Goal: Information Seeking & Learning: Learn about a topic

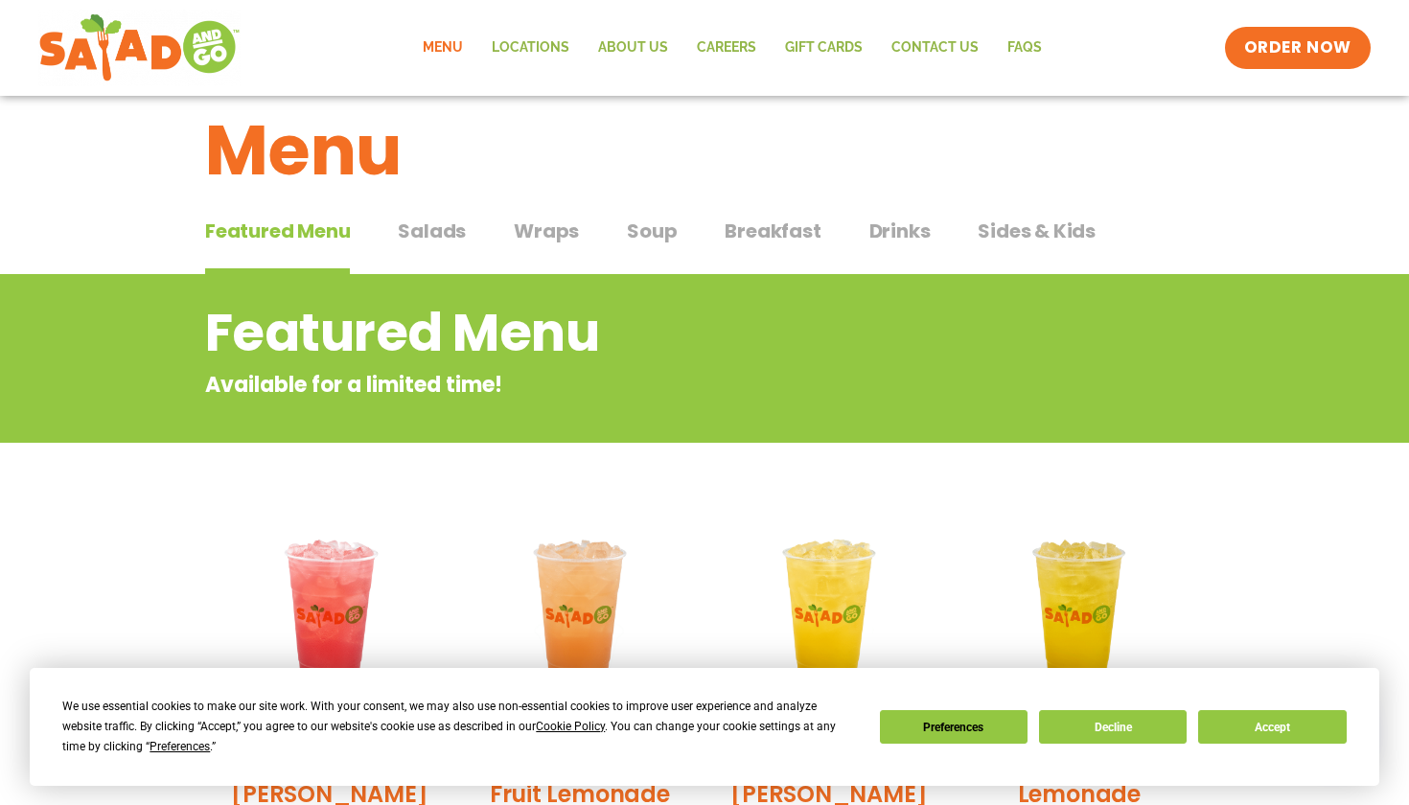
scroll to position [35, 0]
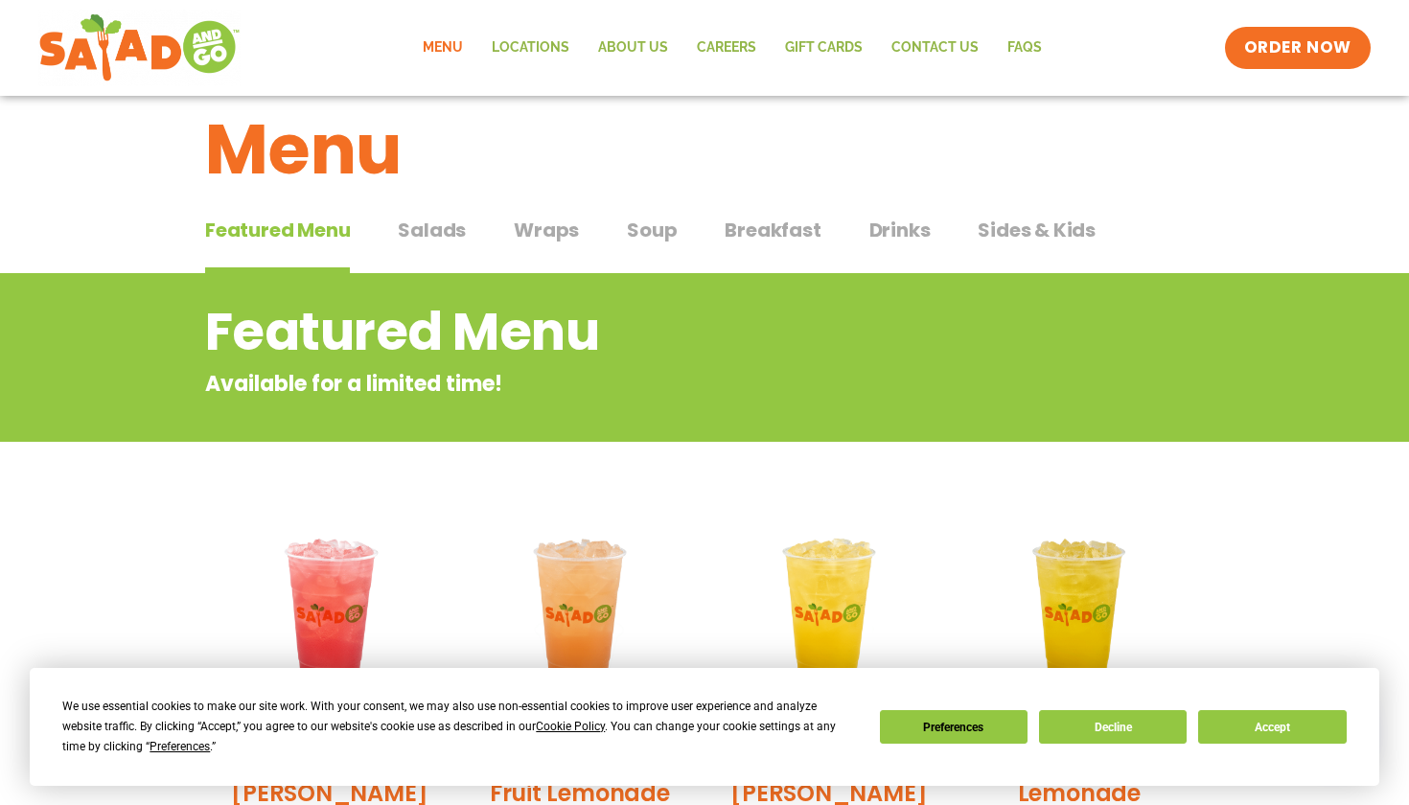
click at [1312, 724] on button "Accept" at bounding box center [1272, 727] width 148 height 34
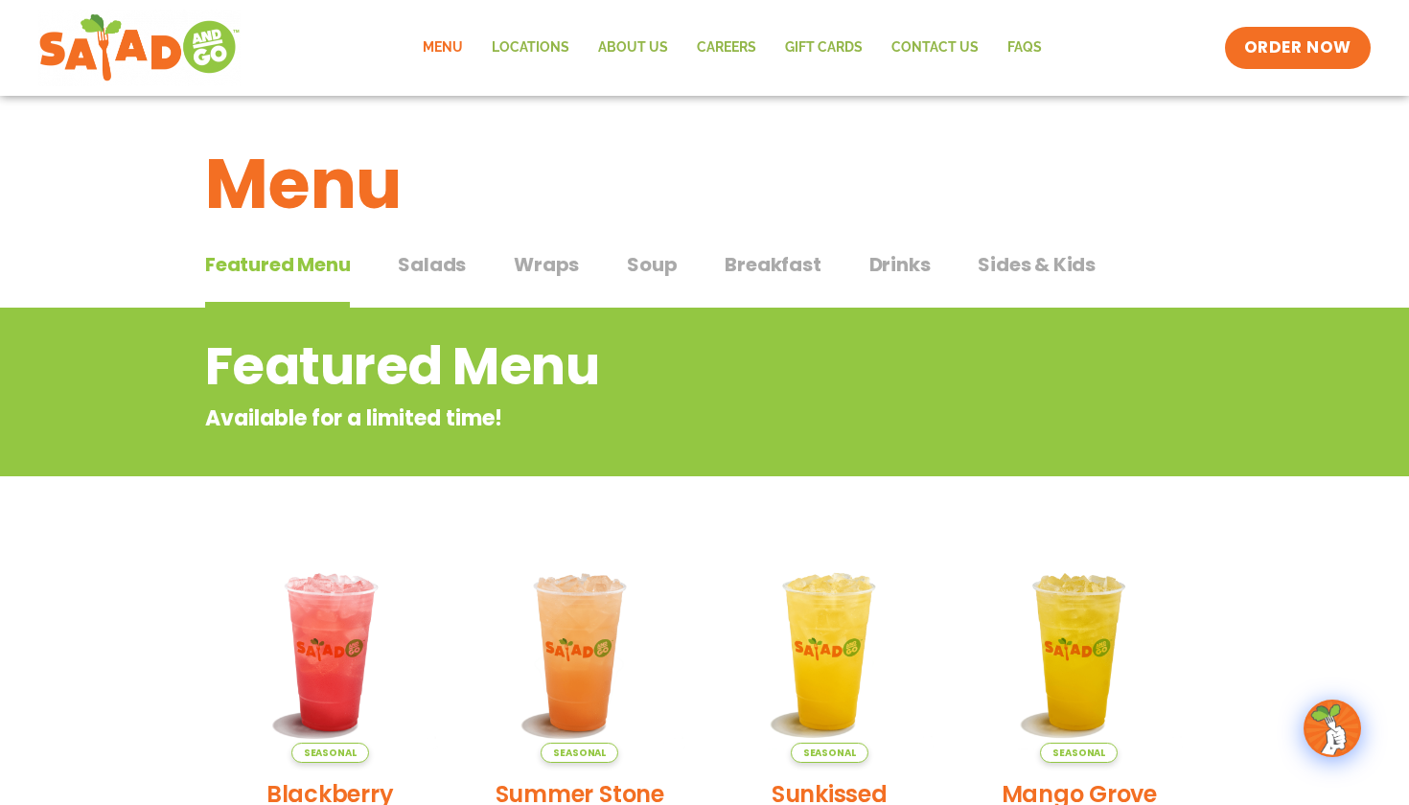
scroll to position [0, 0]
click at [433, 290] on button "Salads Salads" at bounding box center [432, 279] width 68 height 58
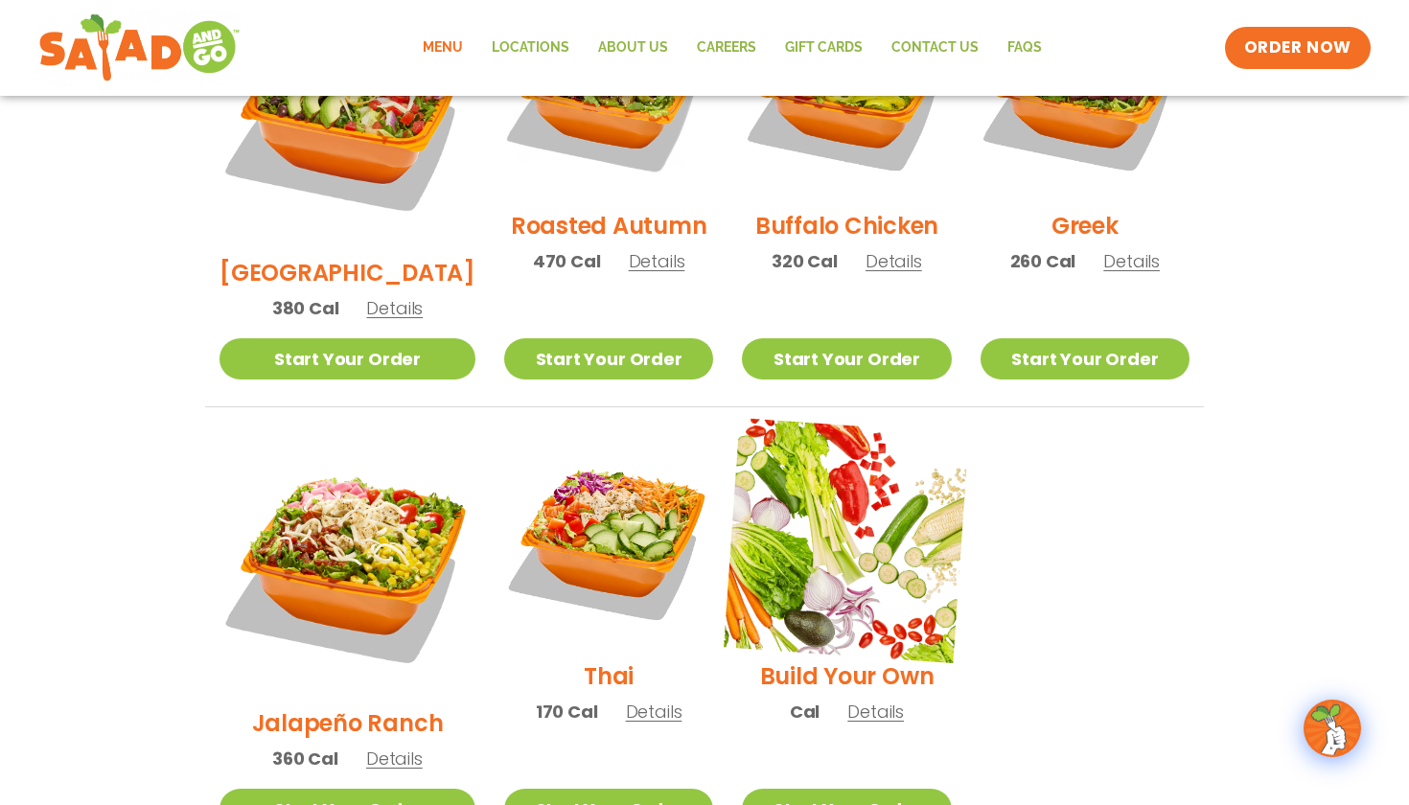
scroll to position [1139, 0]
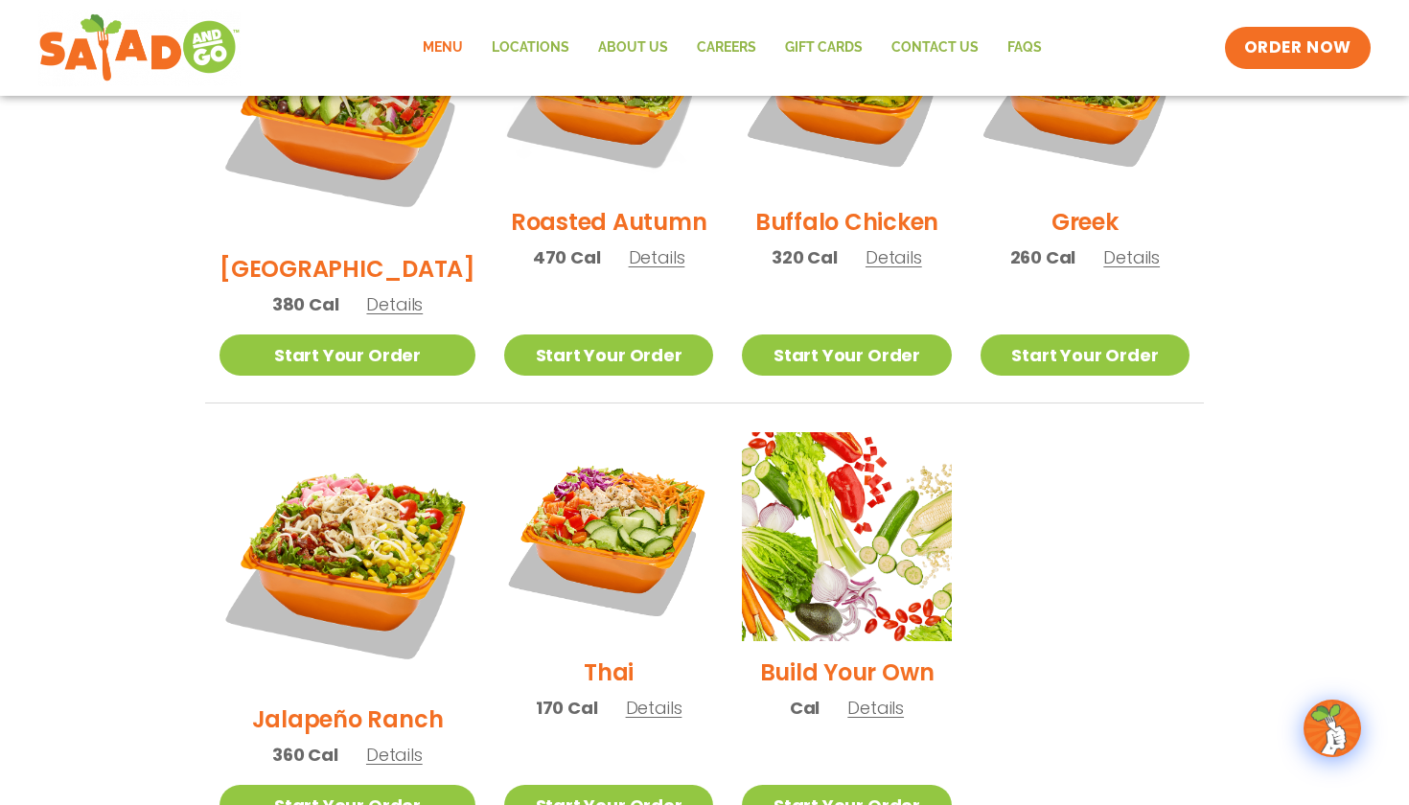
click at [626, 696] on span "Details" at bounding box center [654, 708] width 57 height 24
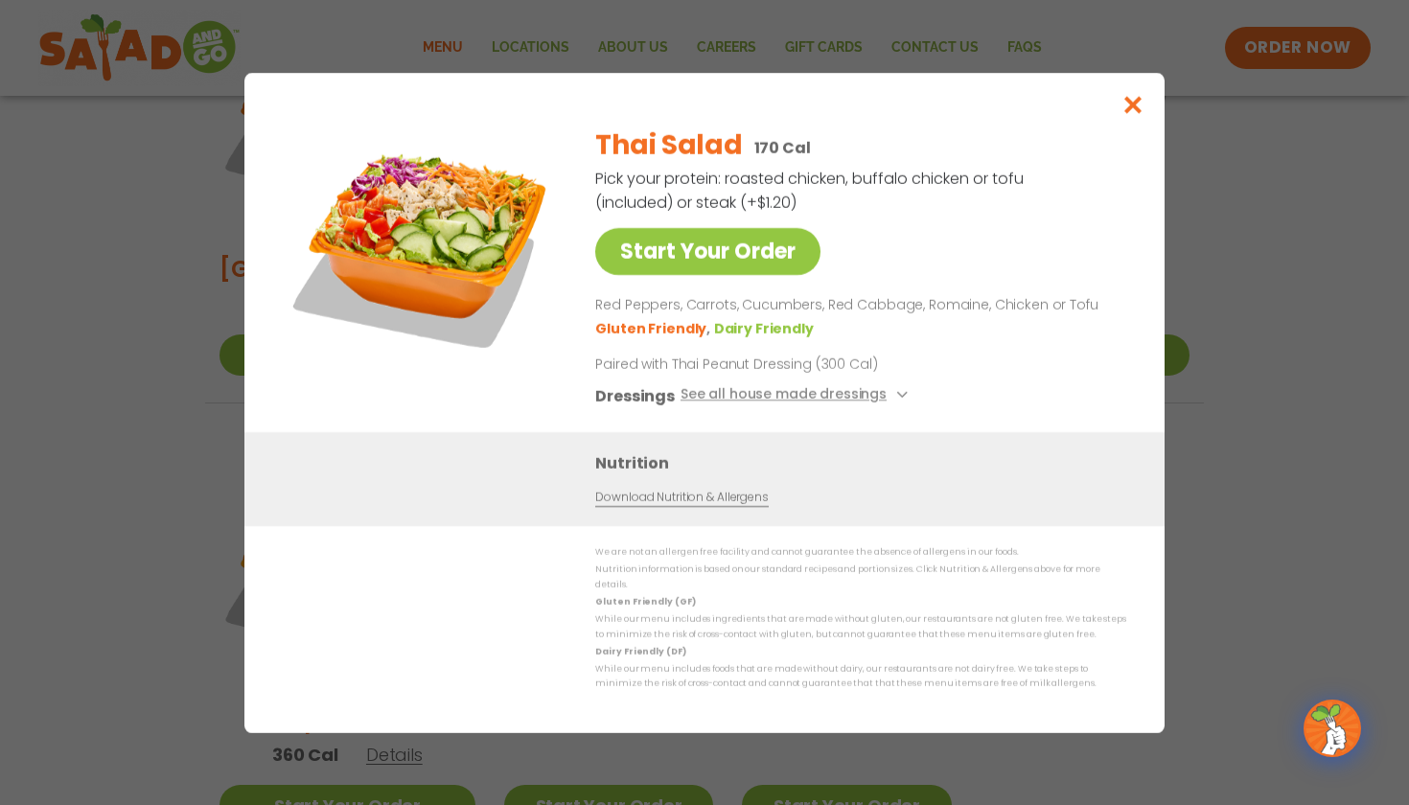
click at [896, 399] on icon at bounding box center [900, 395] width 8 height 8
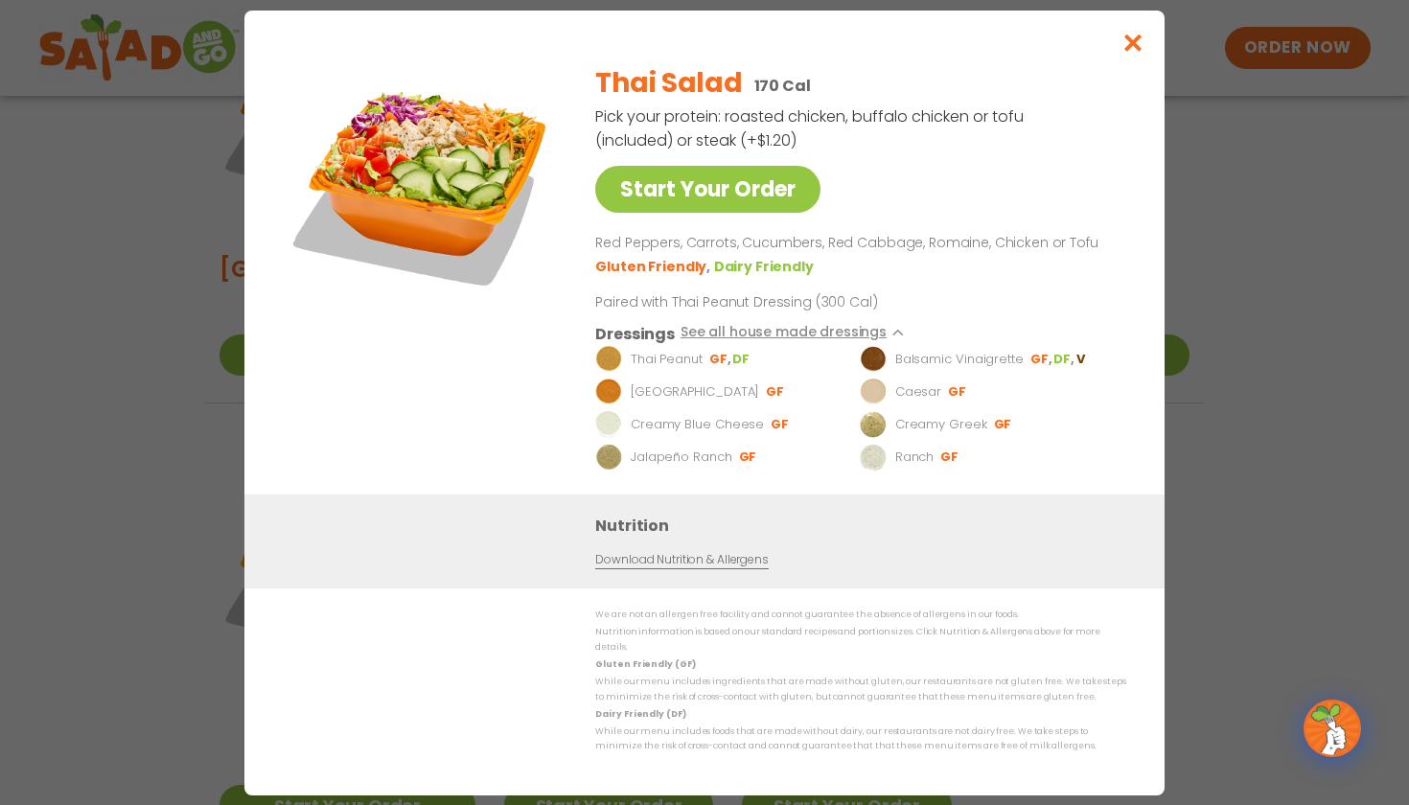
click at [1144, 53] on icon "Close modal" at bounding box center [1134, 43] width 24 height 20
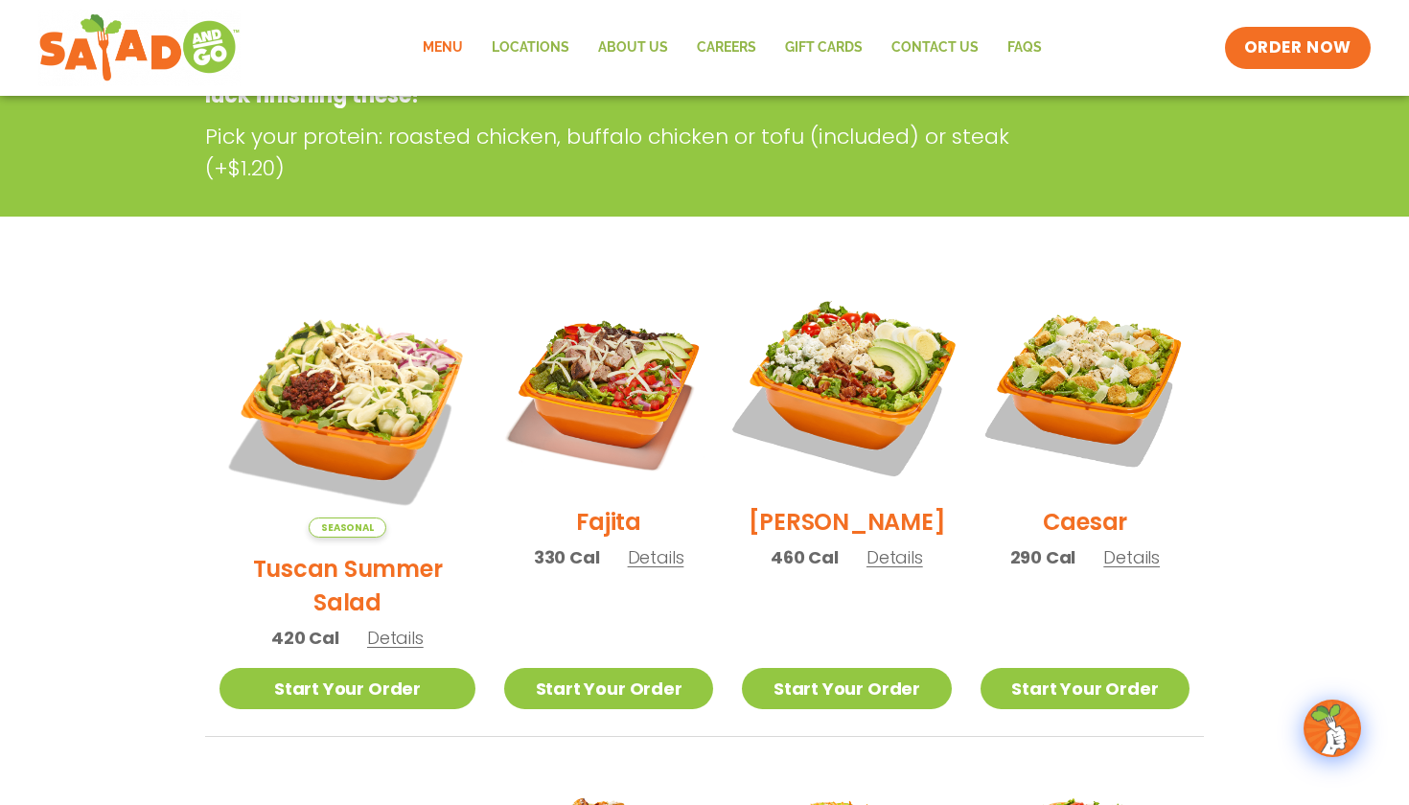
scroll to position [360, 0]
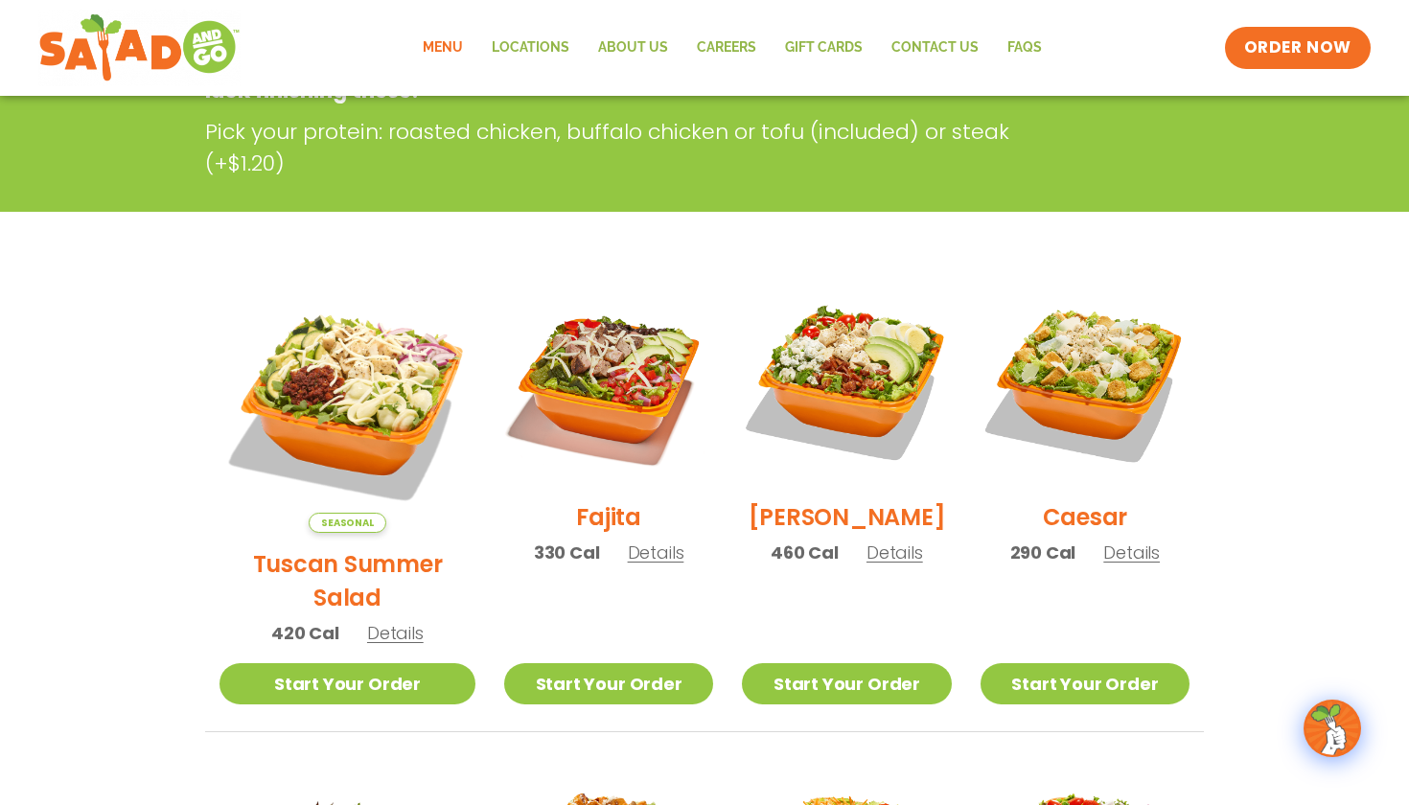
click at [805, 515] on h2 "[PERSON_NAME]" at bounding box center [847, 517] width 197 height 34
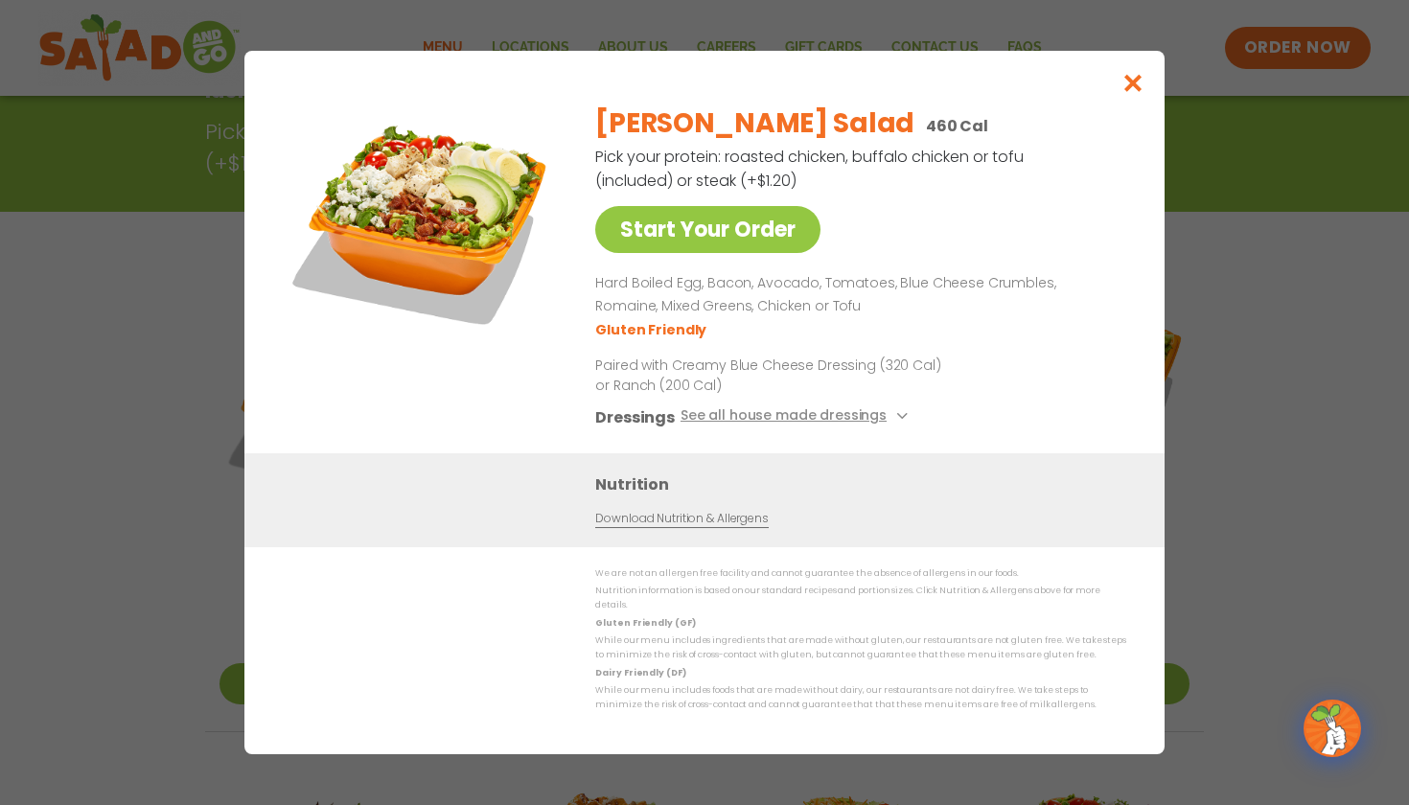
click at [1134, 89] on icon "Close modal" at bounding box center [1134, 83] width 24 height 20
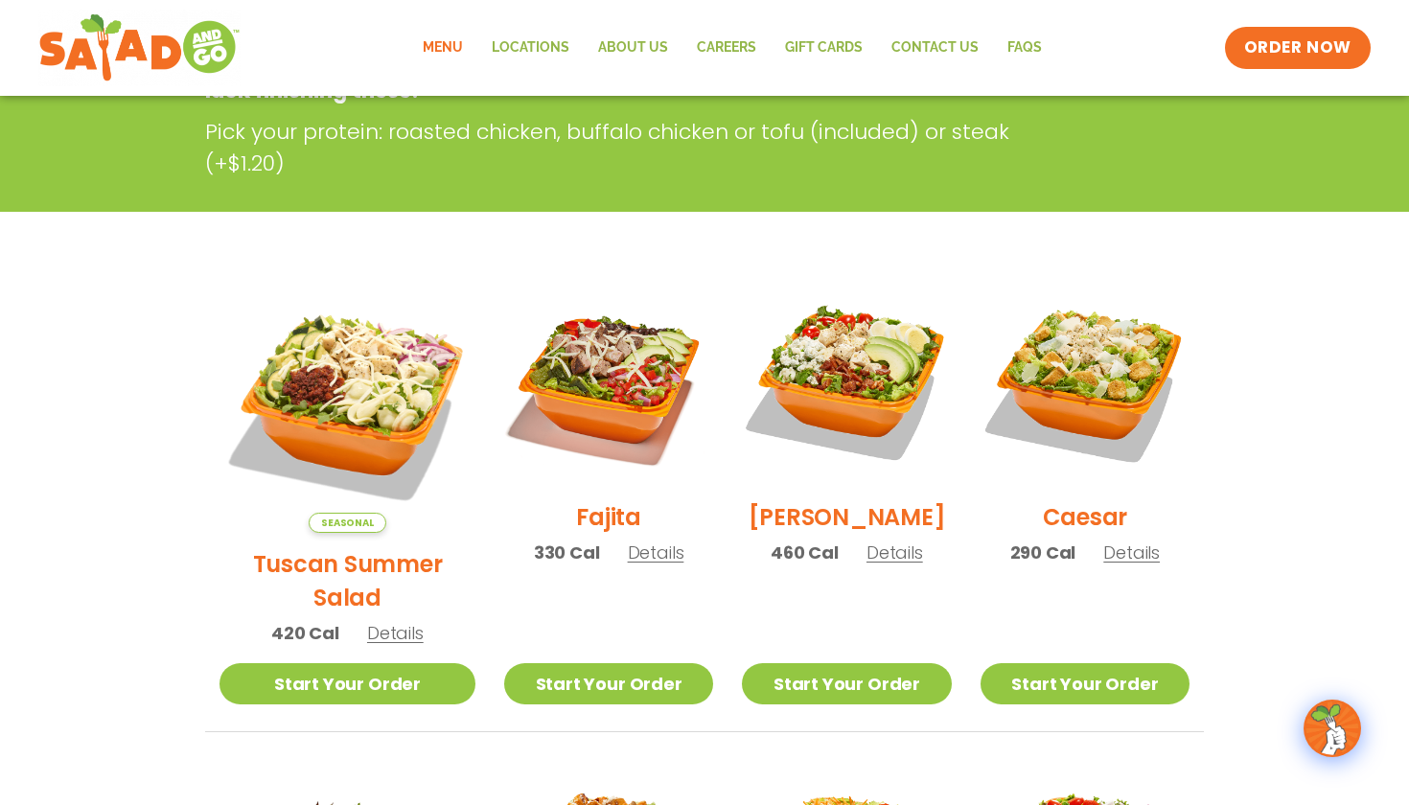
scroll to position [435, 0]
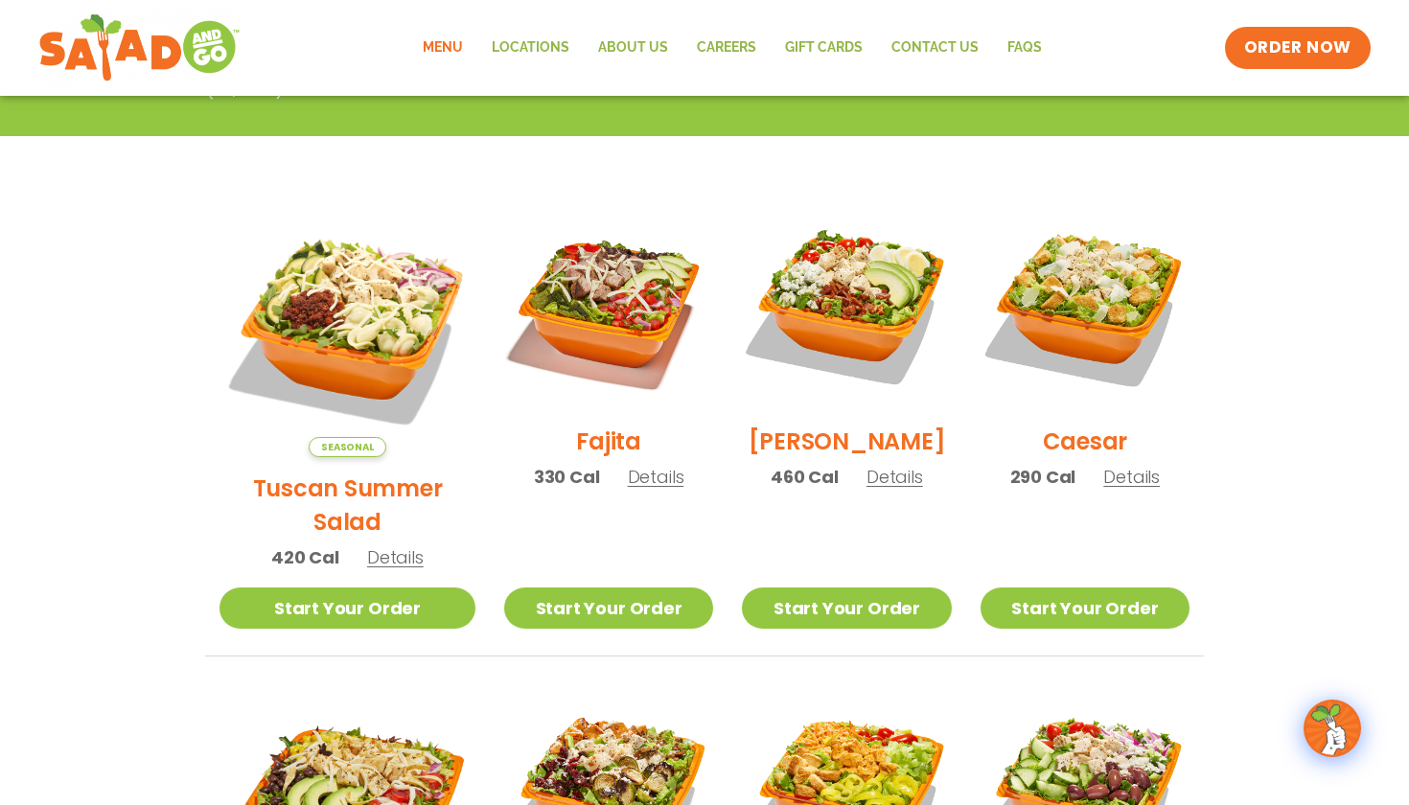
click at [306, 472] on h2 "Tuscan Summer Salad" at bounding box center [348, 505] width 256 height 67
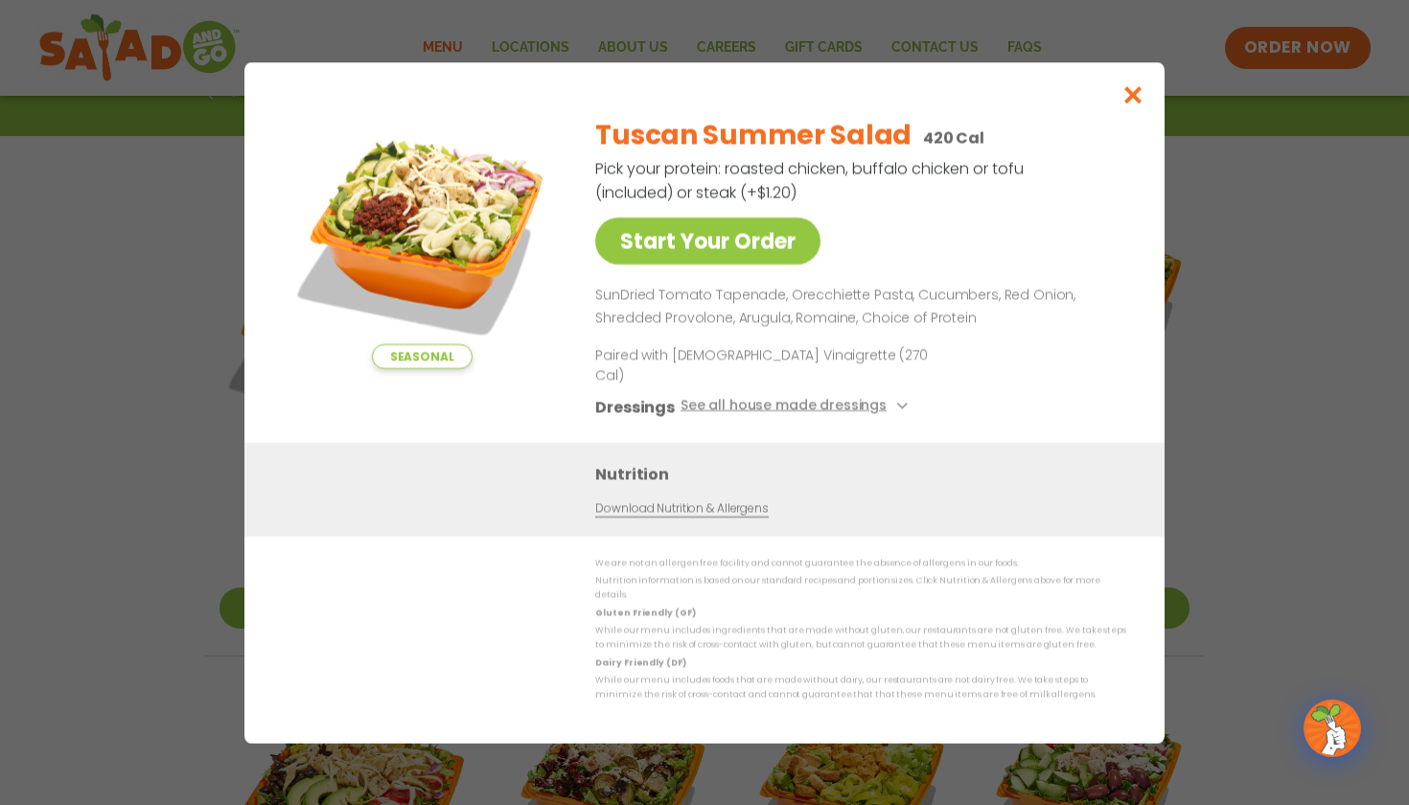
click at [1141, 127] on button "Close modal" at bounding box center [1134, 94] width 62 height 64
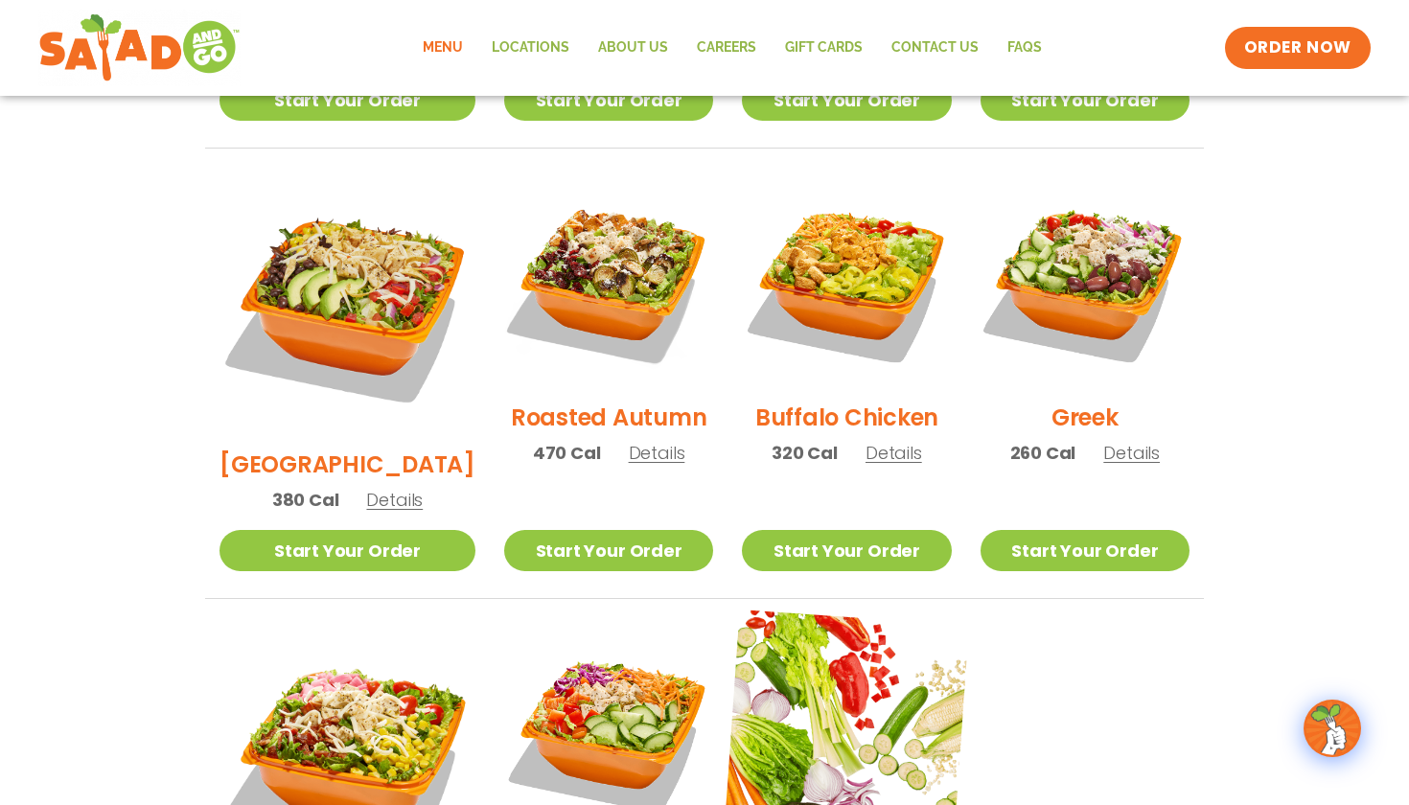
scroll to position [943, 0]
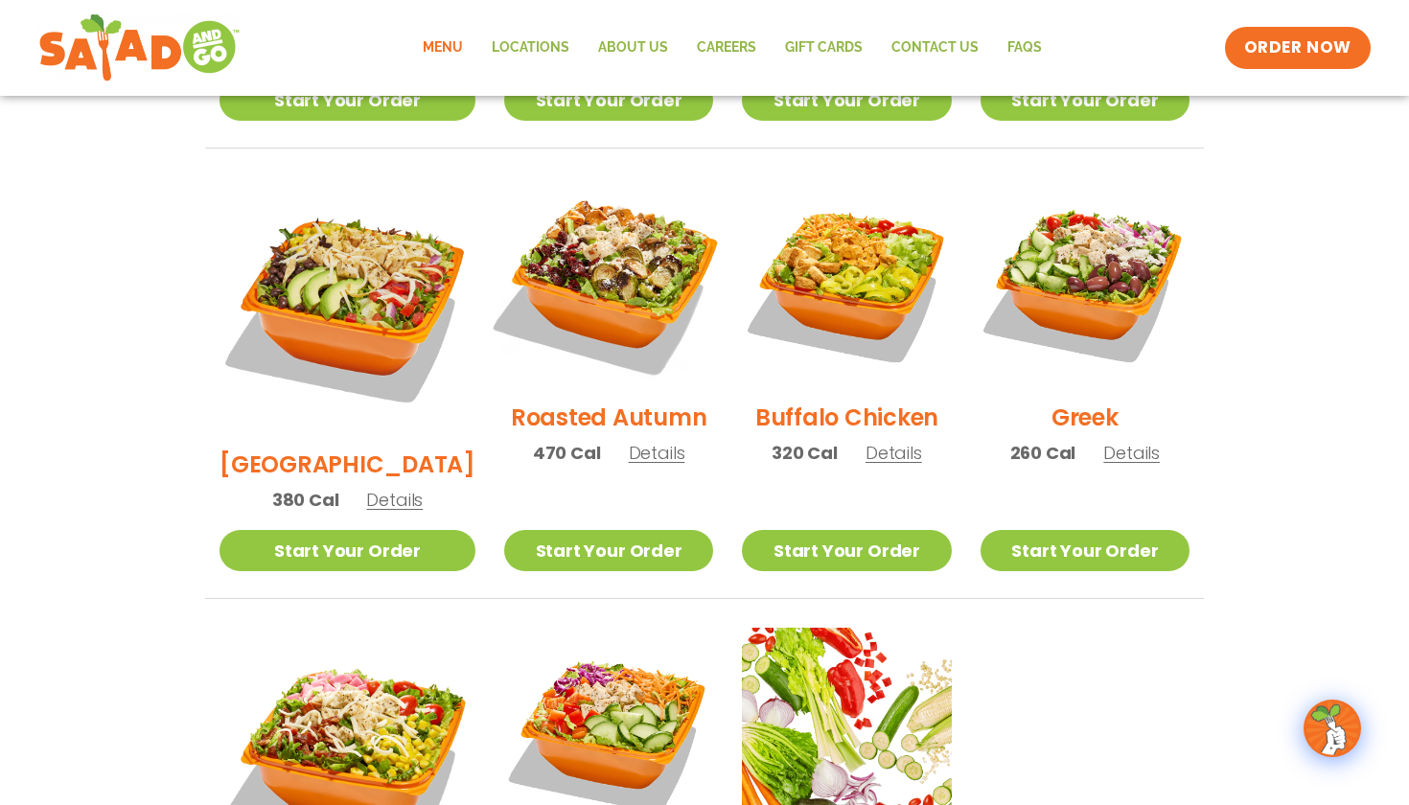
click at [555, 361] on img at bounding box center [608, 281] width 245 height 245
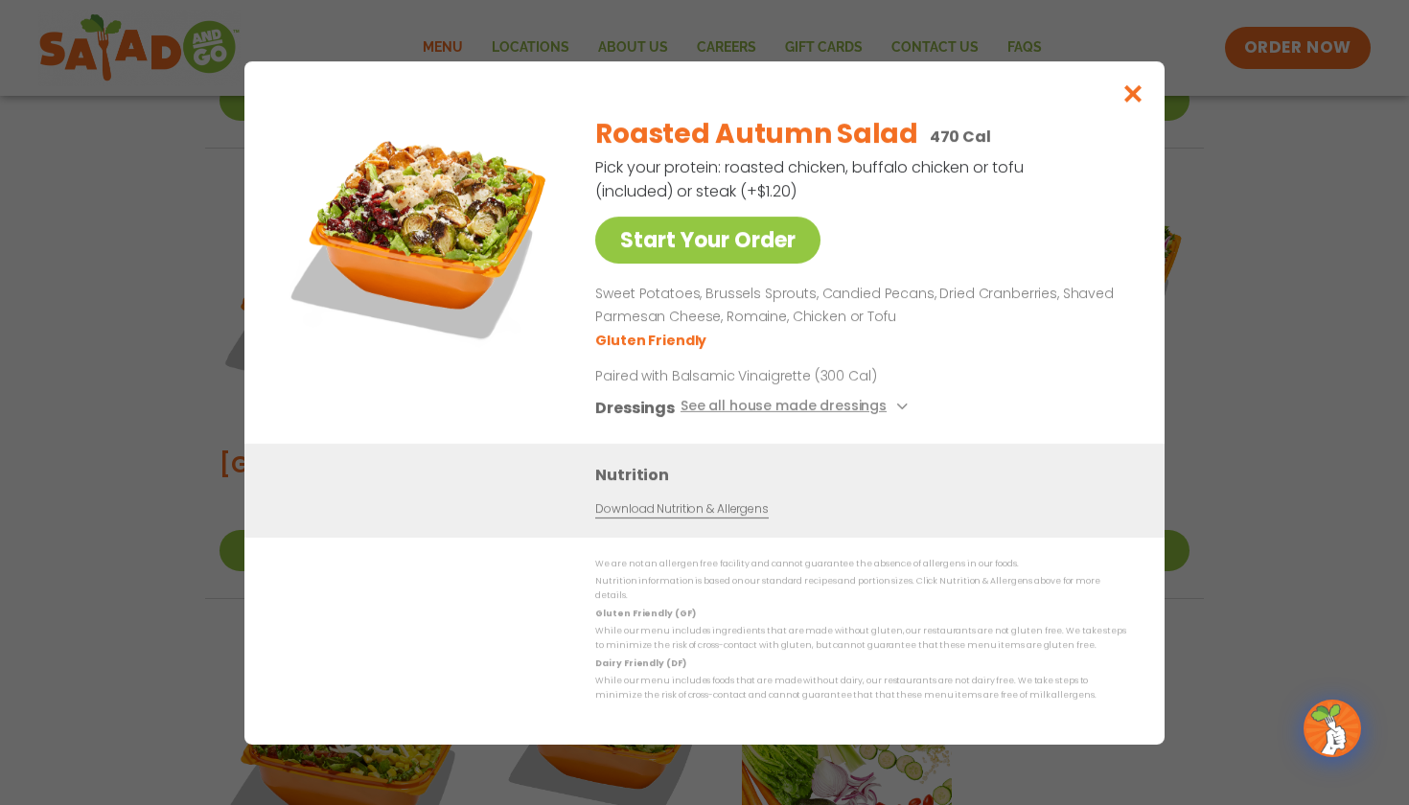
click at [1128, 98] on icon "Close modal" at bounding box center [1134, 93] width 24 height 20
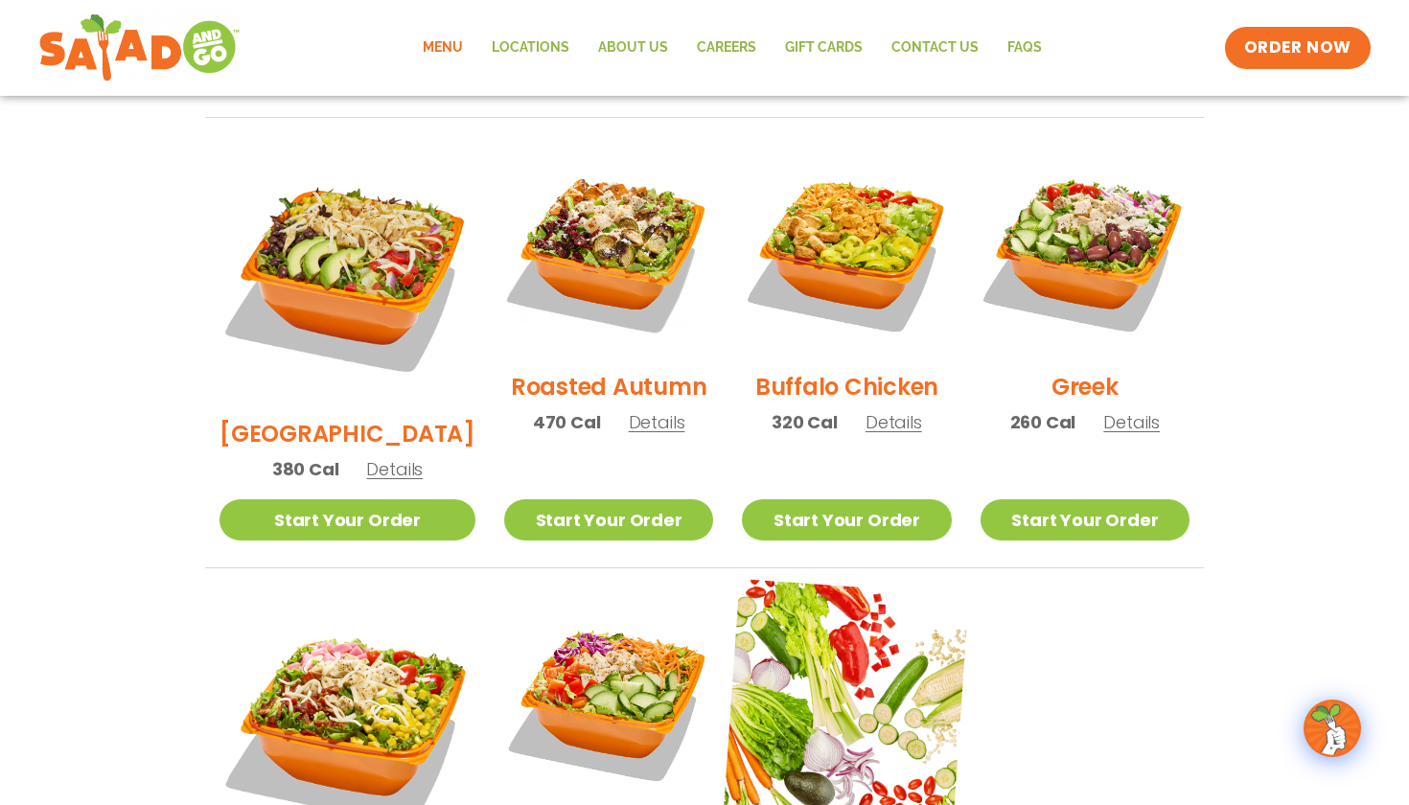
scroll to position [974, 0]
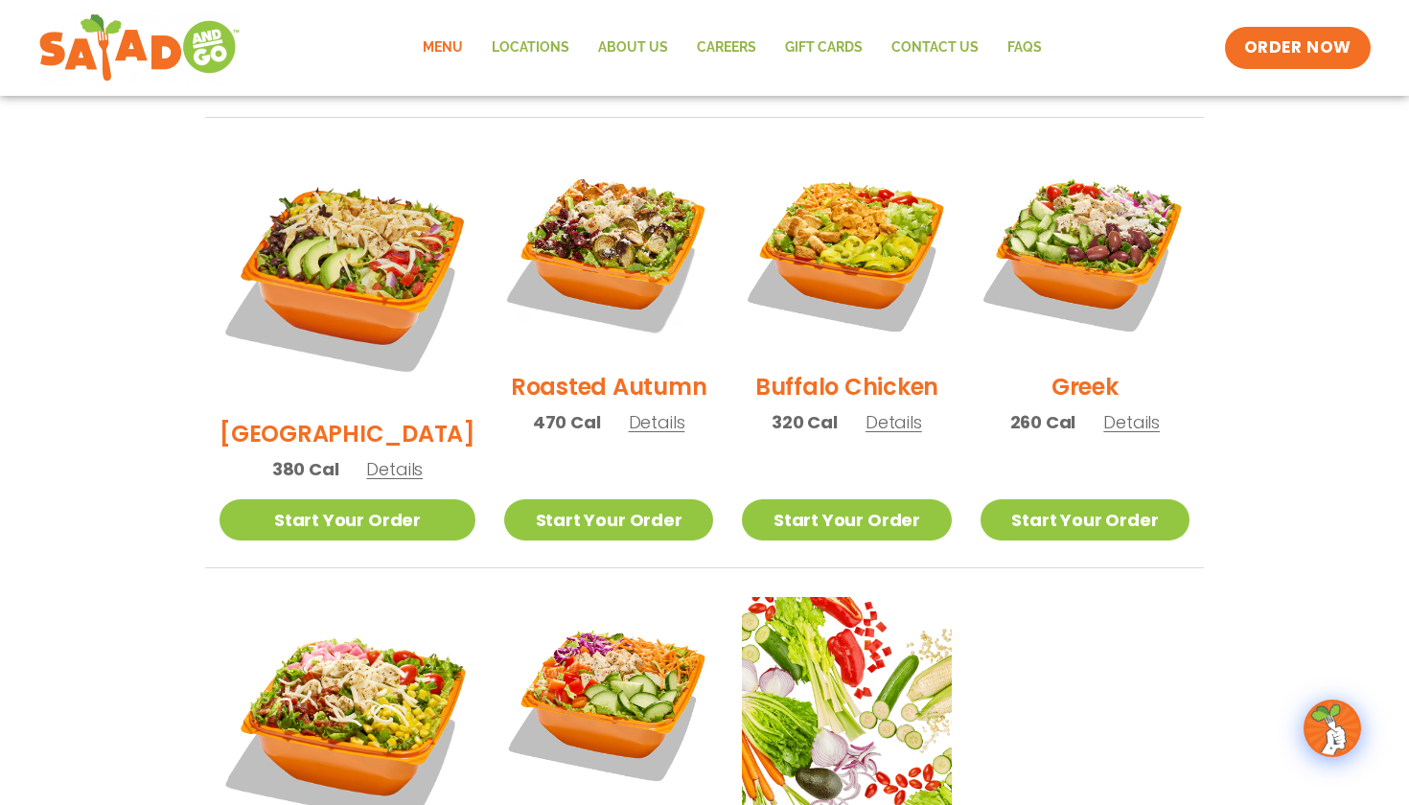
click at [1161, 343] on div "Greek 260 Cal Details" at bounding box center [1085, 300] width 209 height 306
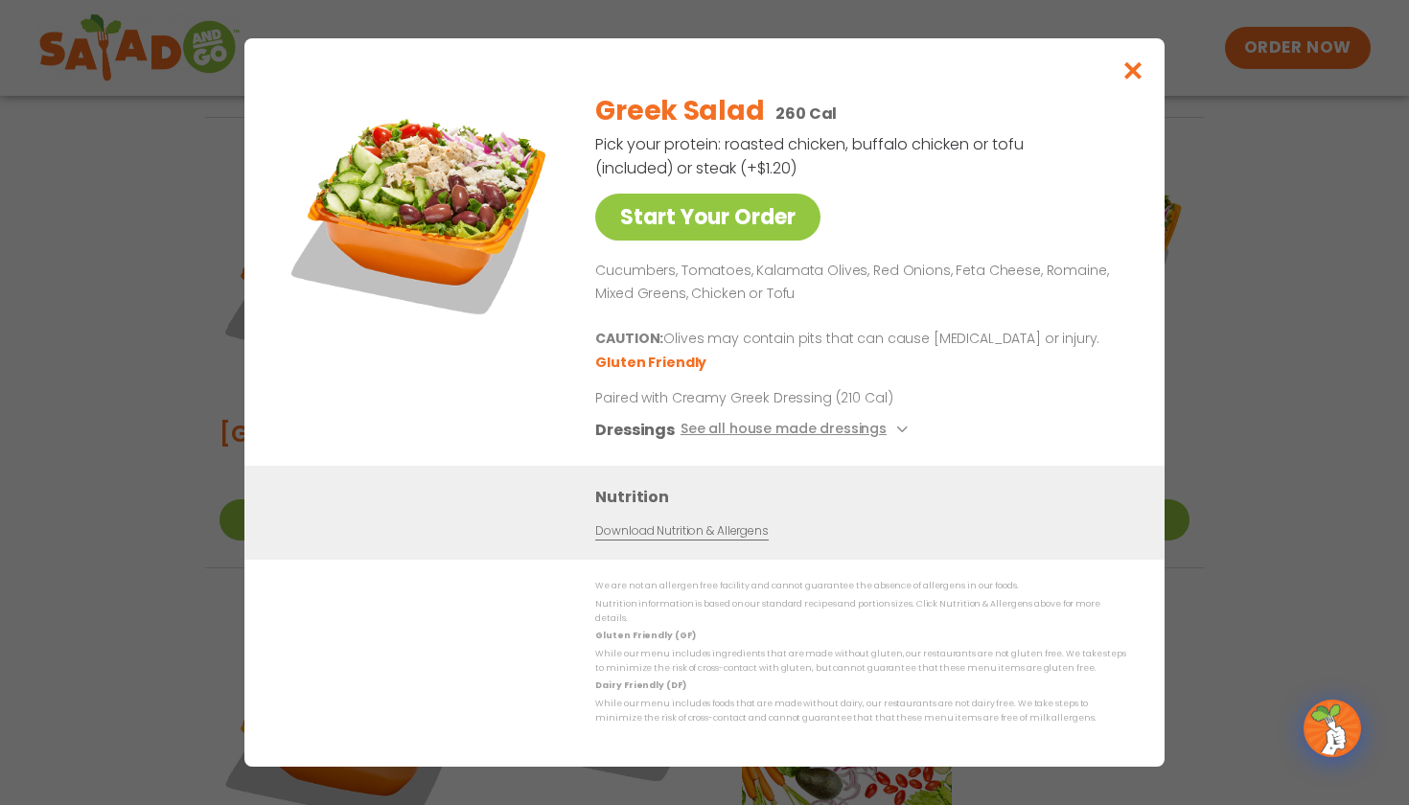
click at [1129, 78] on icon "Close modal" at bounding box center [1134, 70] width 24 height 20
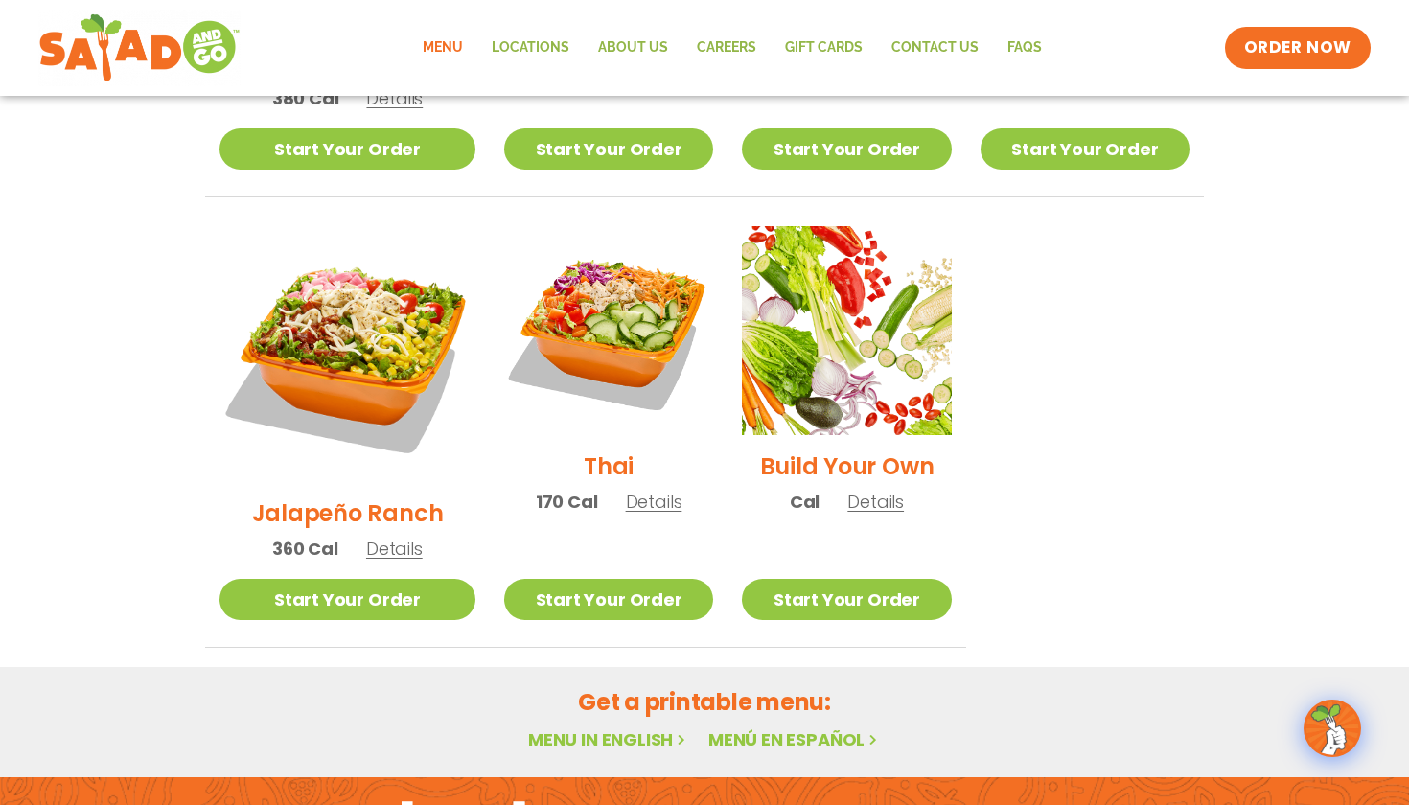
scroll to position [1347, 0]
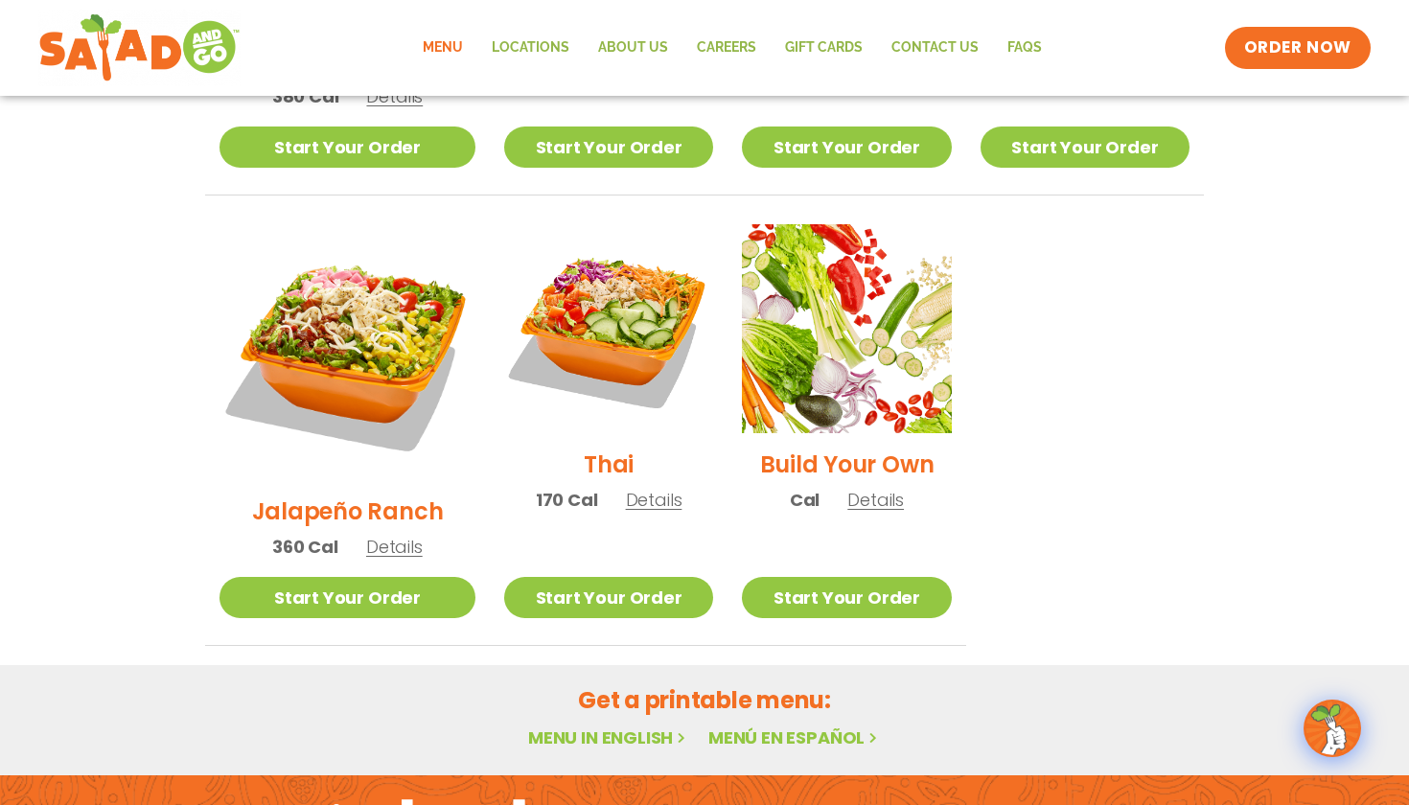
click at [289, 384] on div "Jalapeño Ranch 360 Cal Details" at bounding box center [348, 400] width 256 height 353
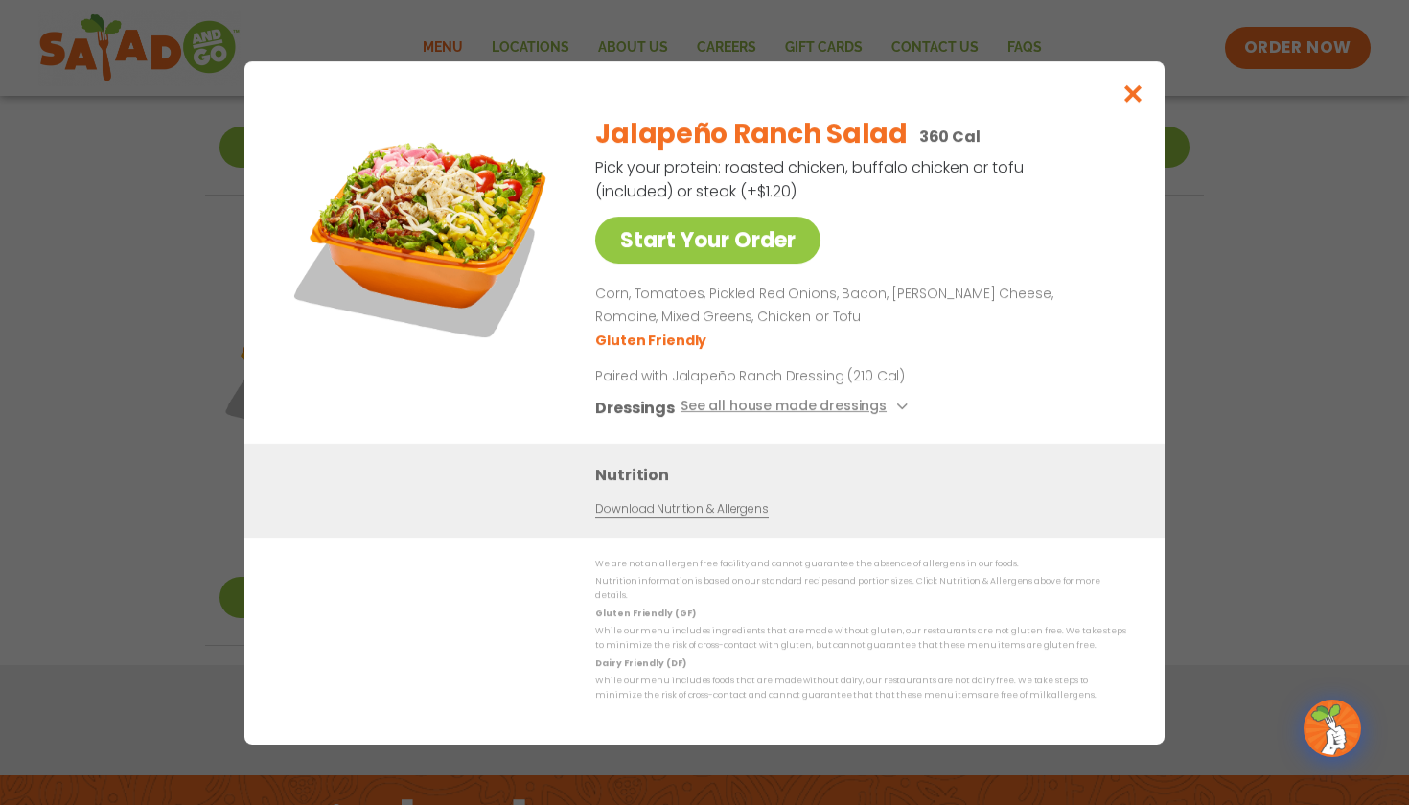
click at [1133, 104] on icon "Close modal" at bounding box center [1134, 93] width 24 height 20
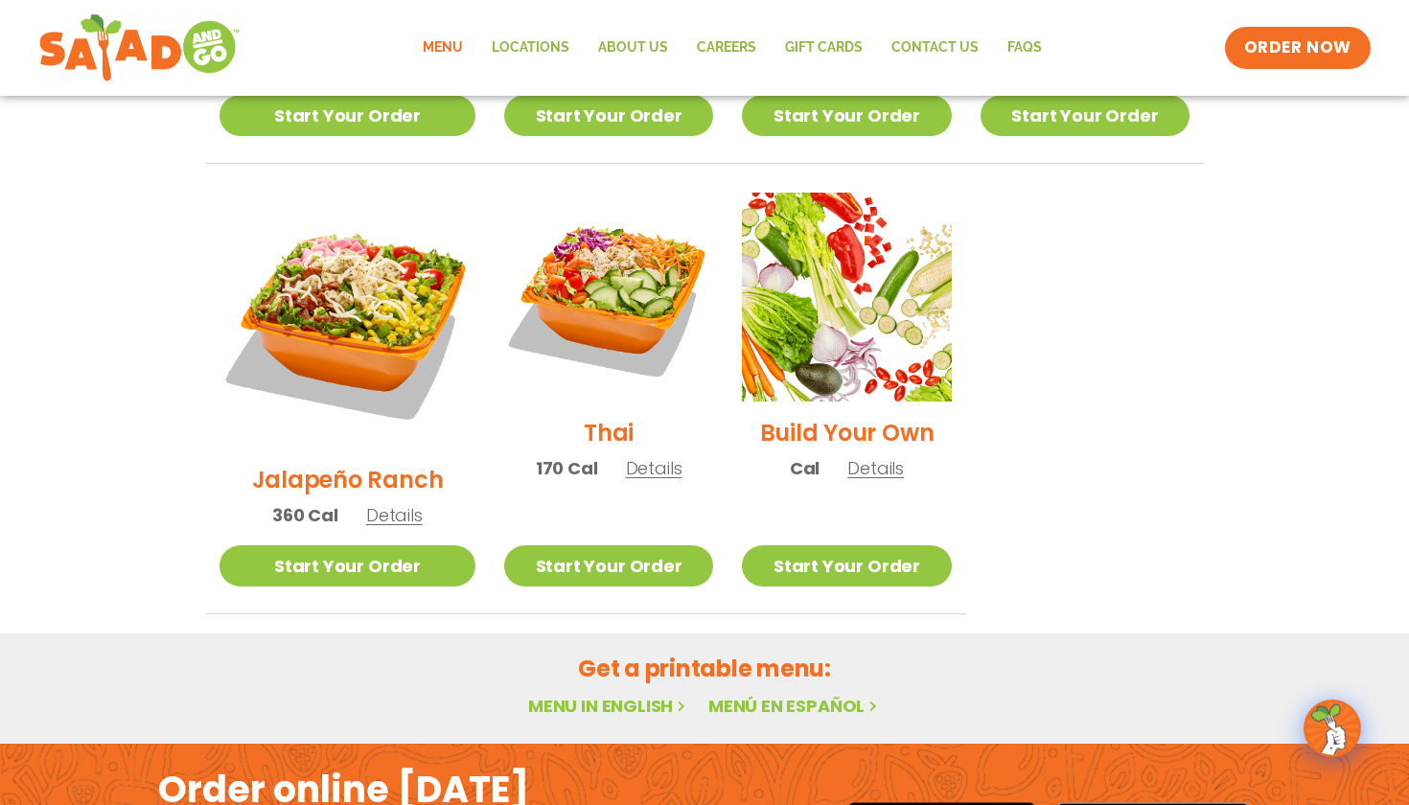
scroll to position [1381, 0]
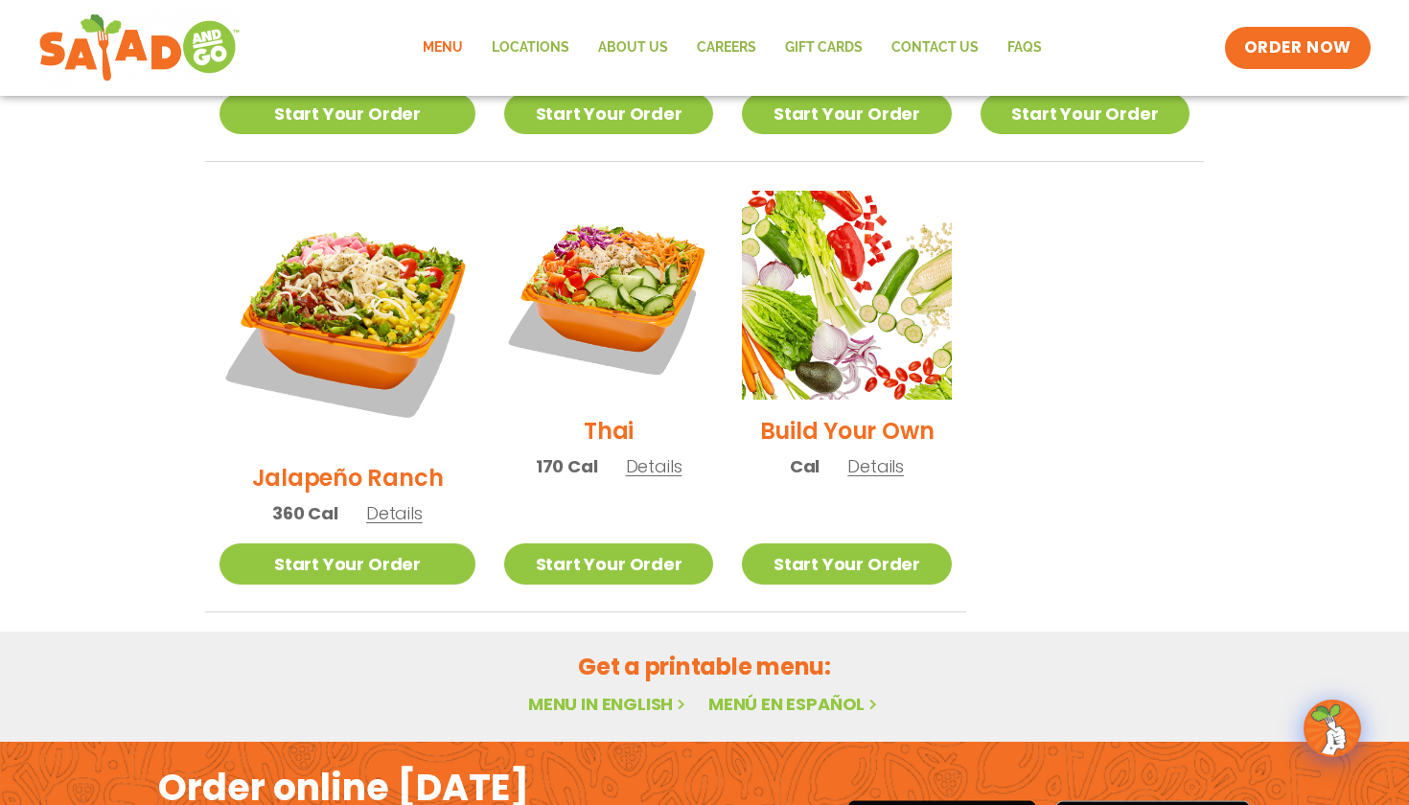
click at [584, 414] on h2 "Thai" at bounding box center [609, 431] width 50 height 34
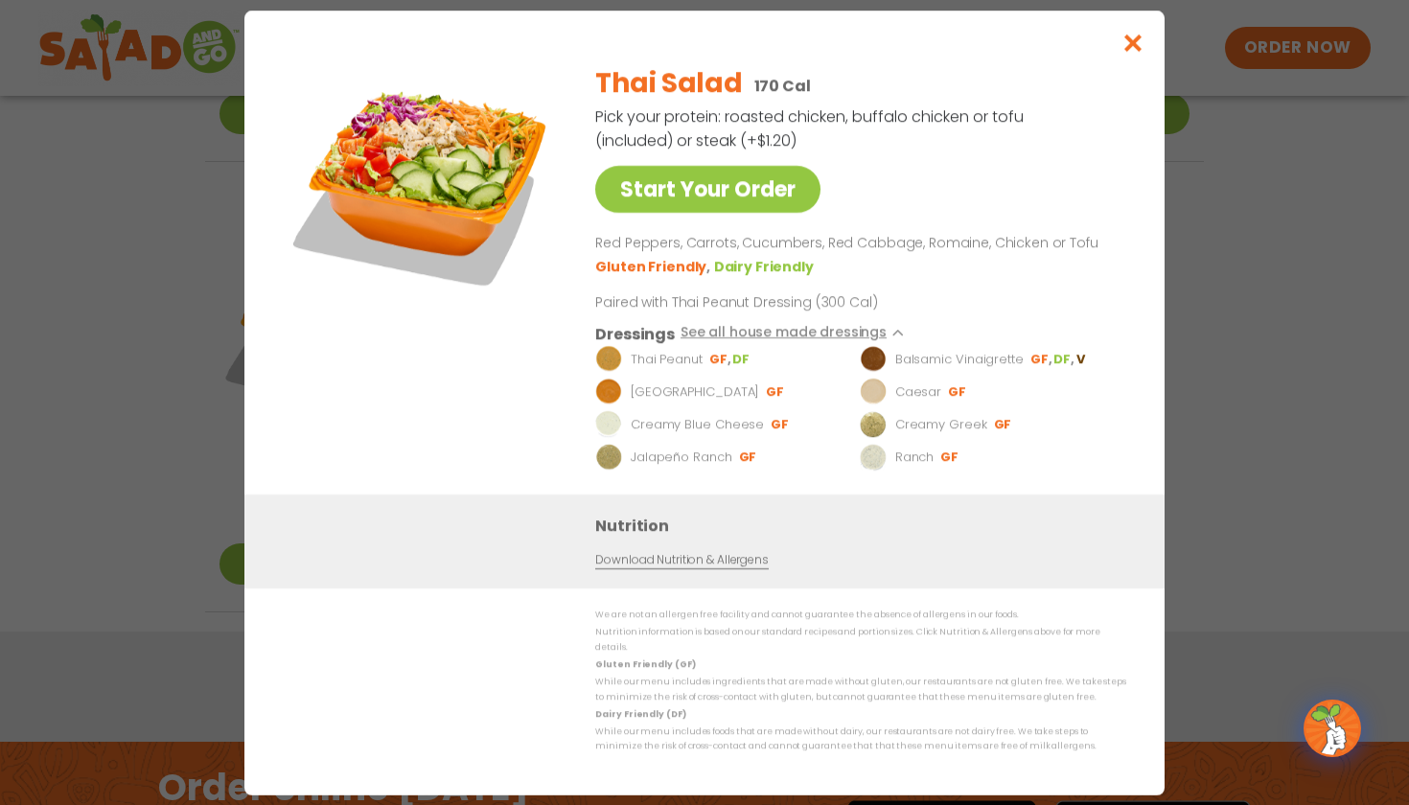
click at [1143, 48] on icon "Close modal" at bounding box center [1134, 43] width 24 height 20
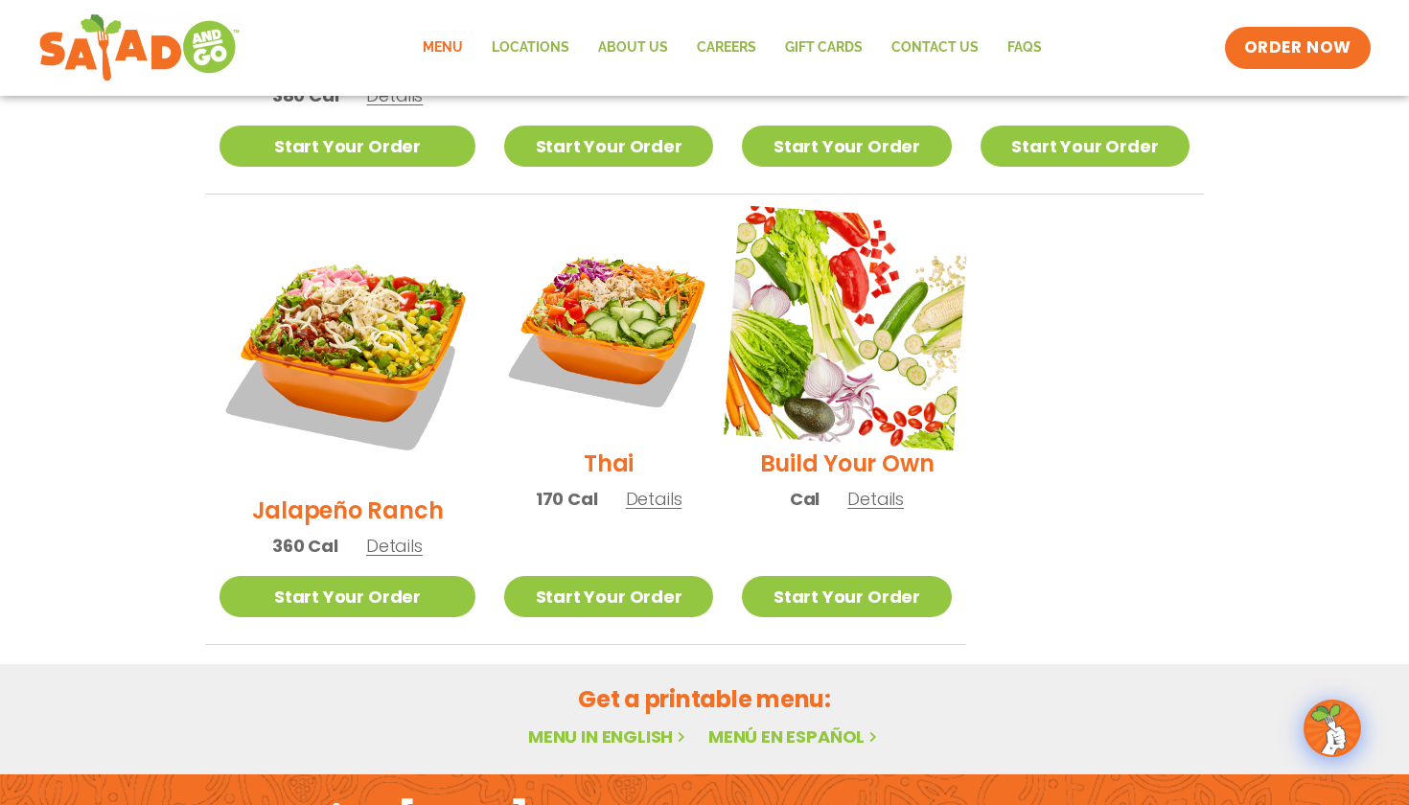
scroll to position [1356, 0]
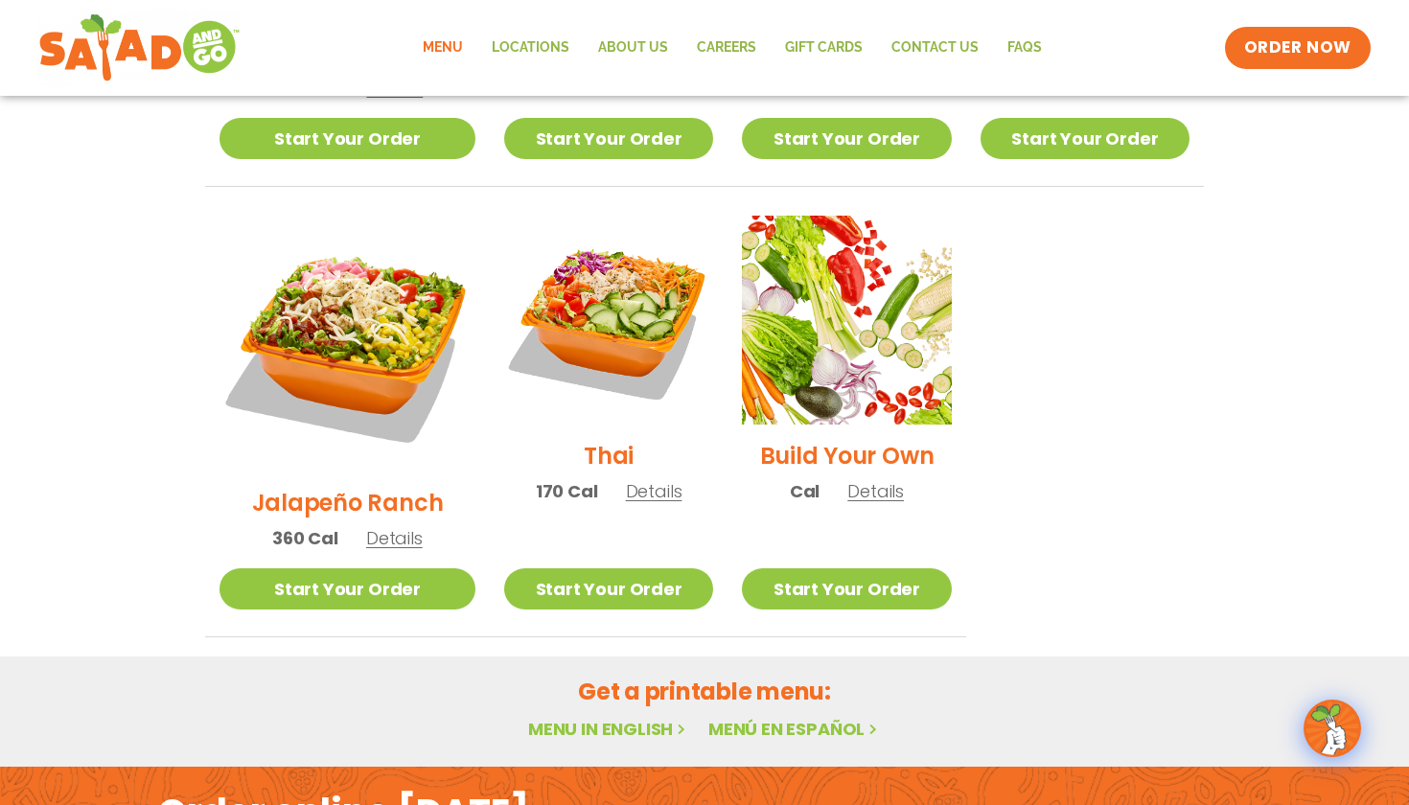
click at [626, 479] on span "Details" at bounding box center [654, 491] width 57 height 24
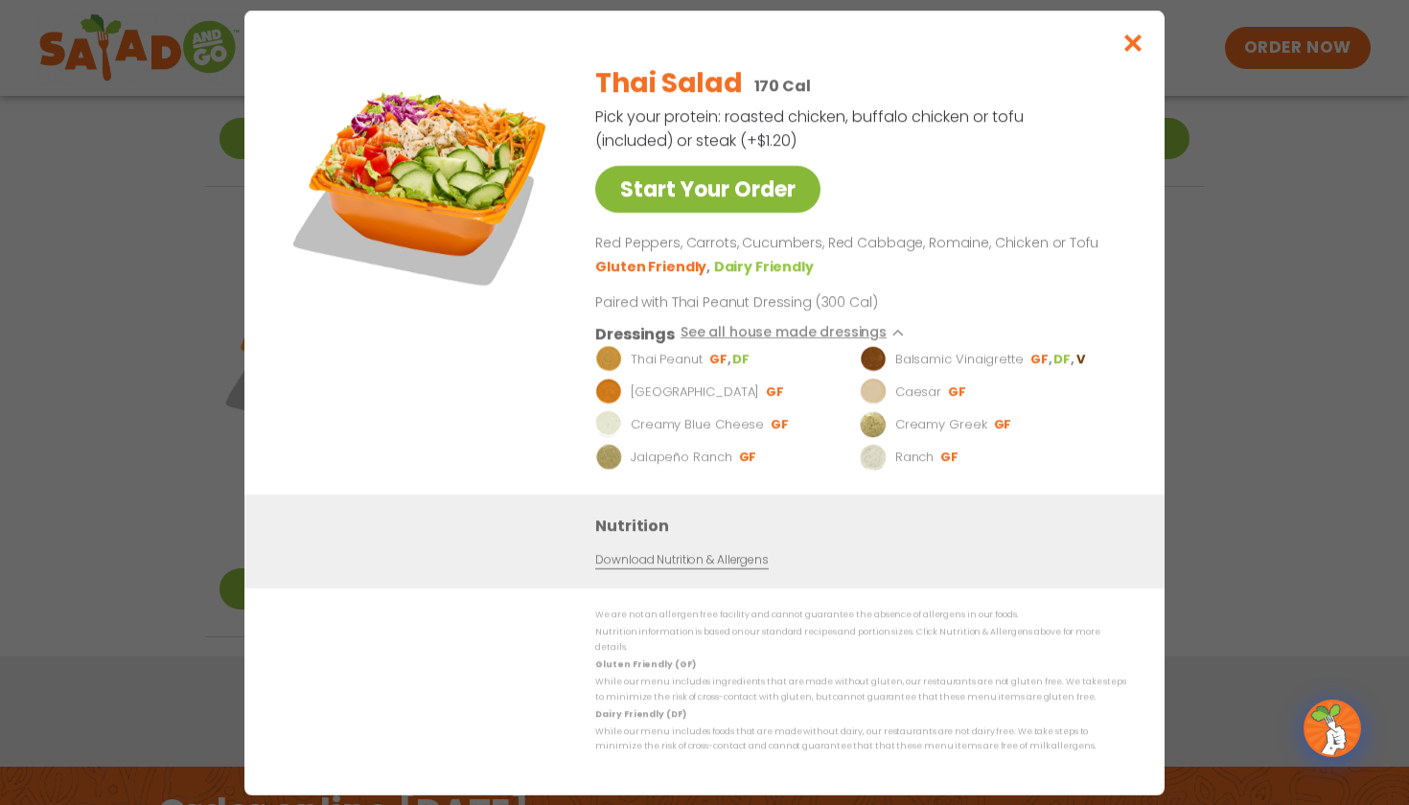
click at [756, 199] on link "Start Your Order" at bounding box center [707, 189] width 225 height 47
